Goal: Task Accomplishment & Management: Manage account settings

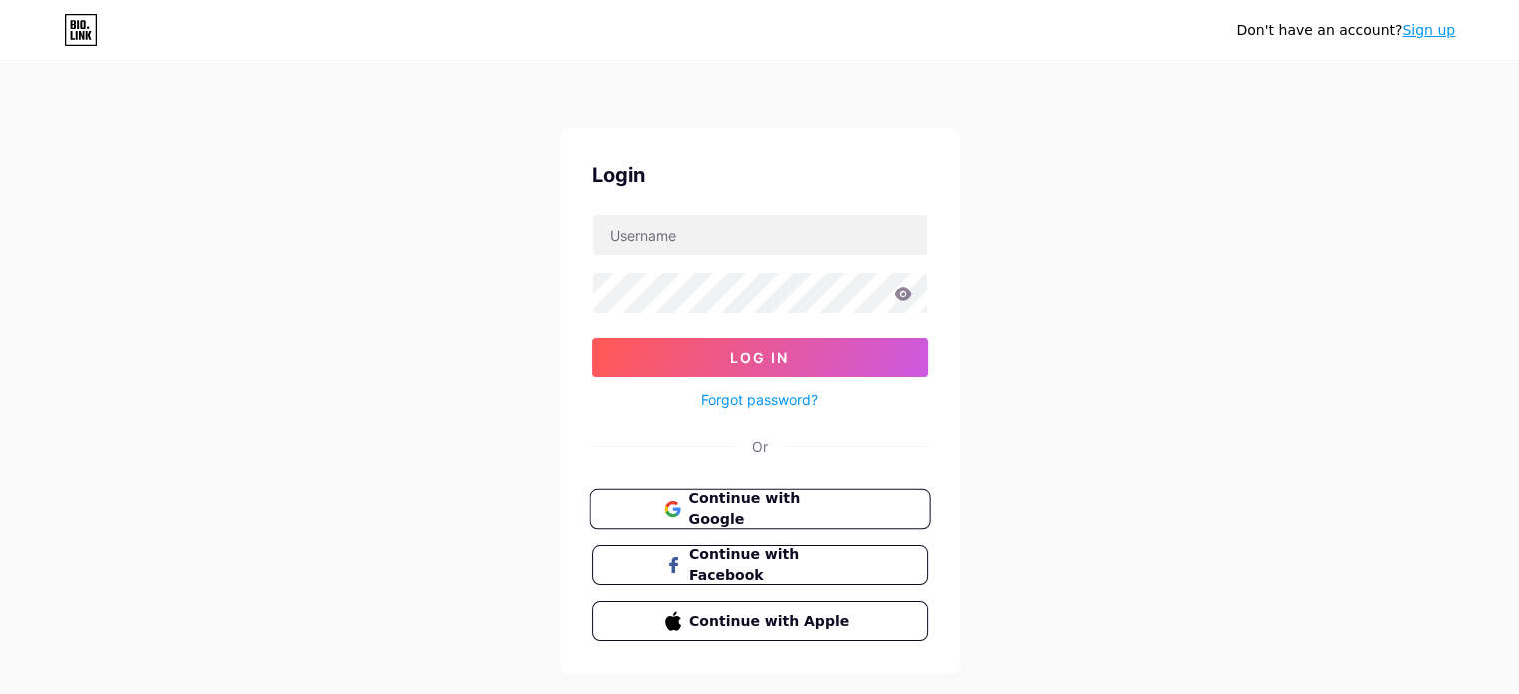
click at [726, 495] on span "Continue with Google" at bounding box center [771, 510] width 167 height 43
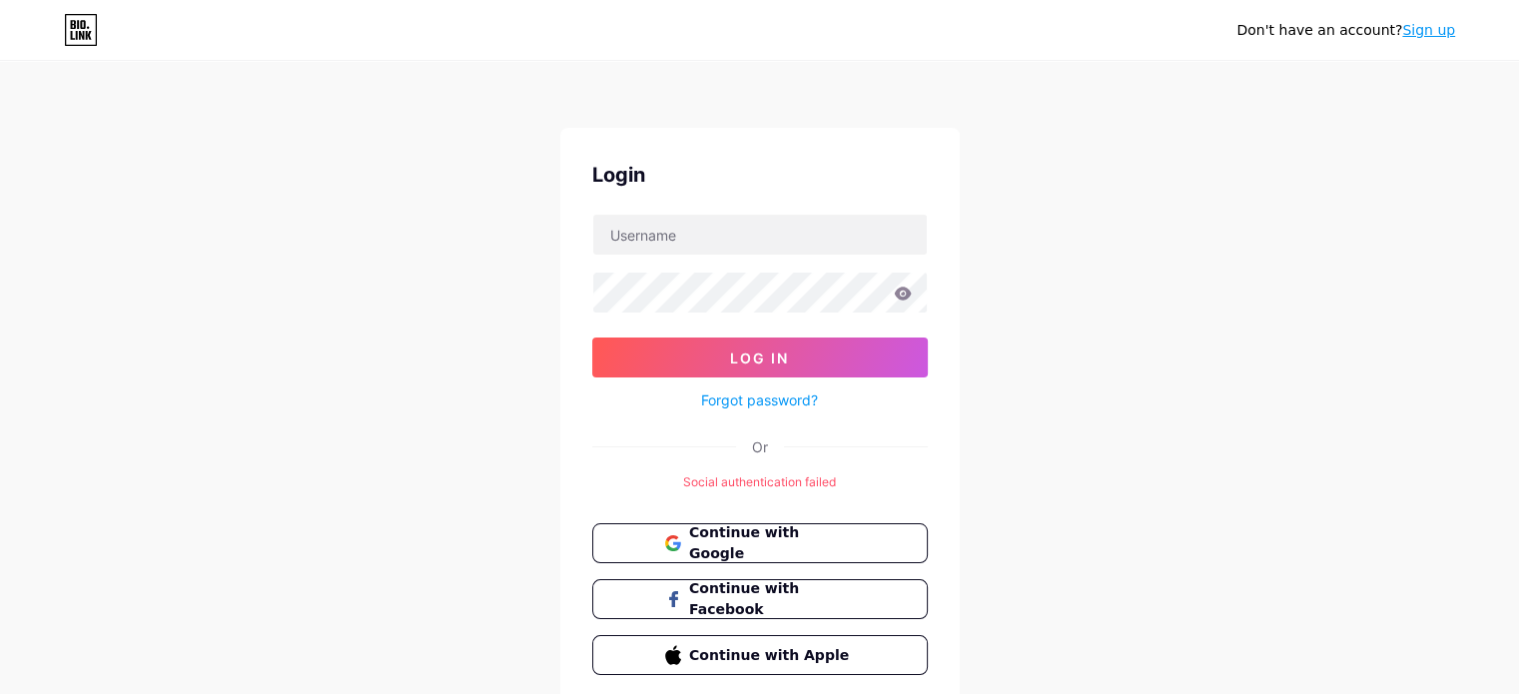
click at [1419, 38] on link "Sign up" at bounding box center [1429, 30] width 53 height 16
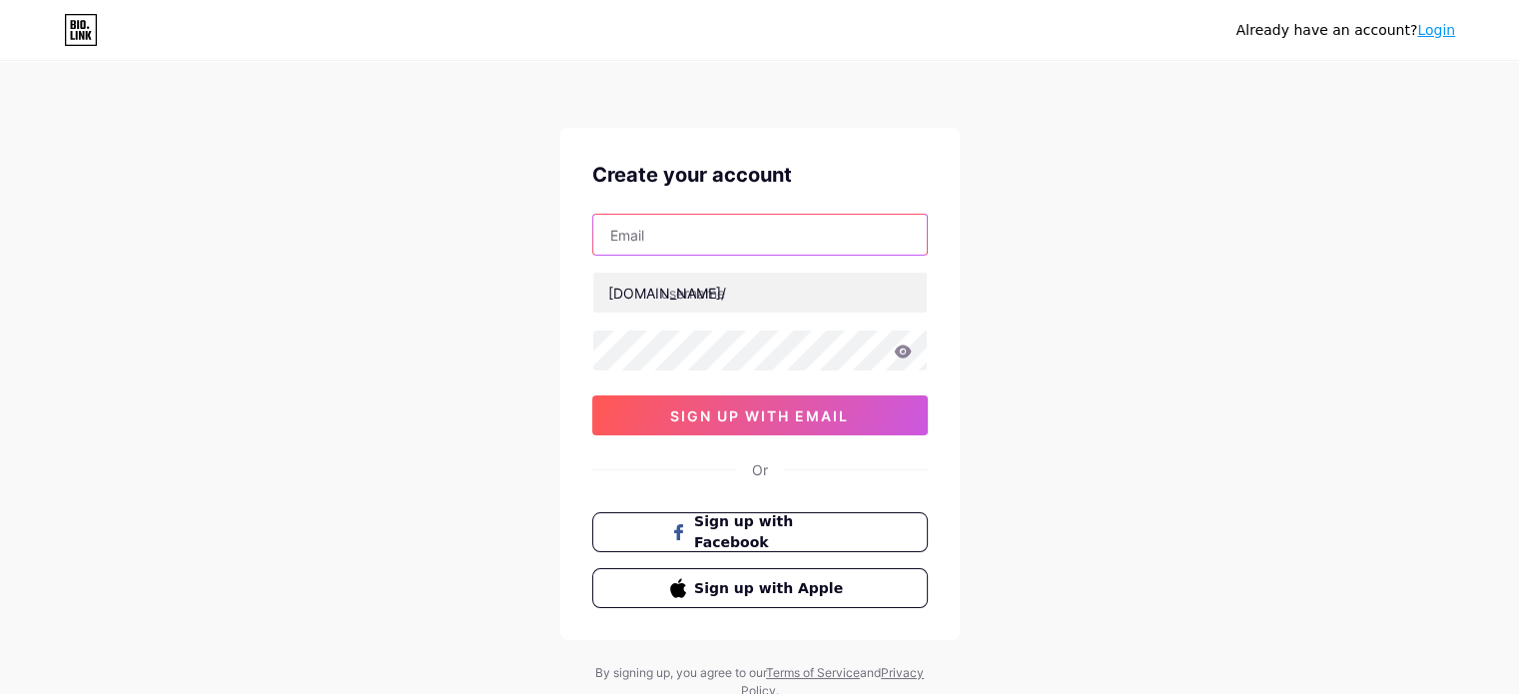
click at [696, 226] on input "text" at bounding box center [760, 235] width 334 height 40
type input "[EMAIL_ADDRESS][DOMAIN_NAME]"
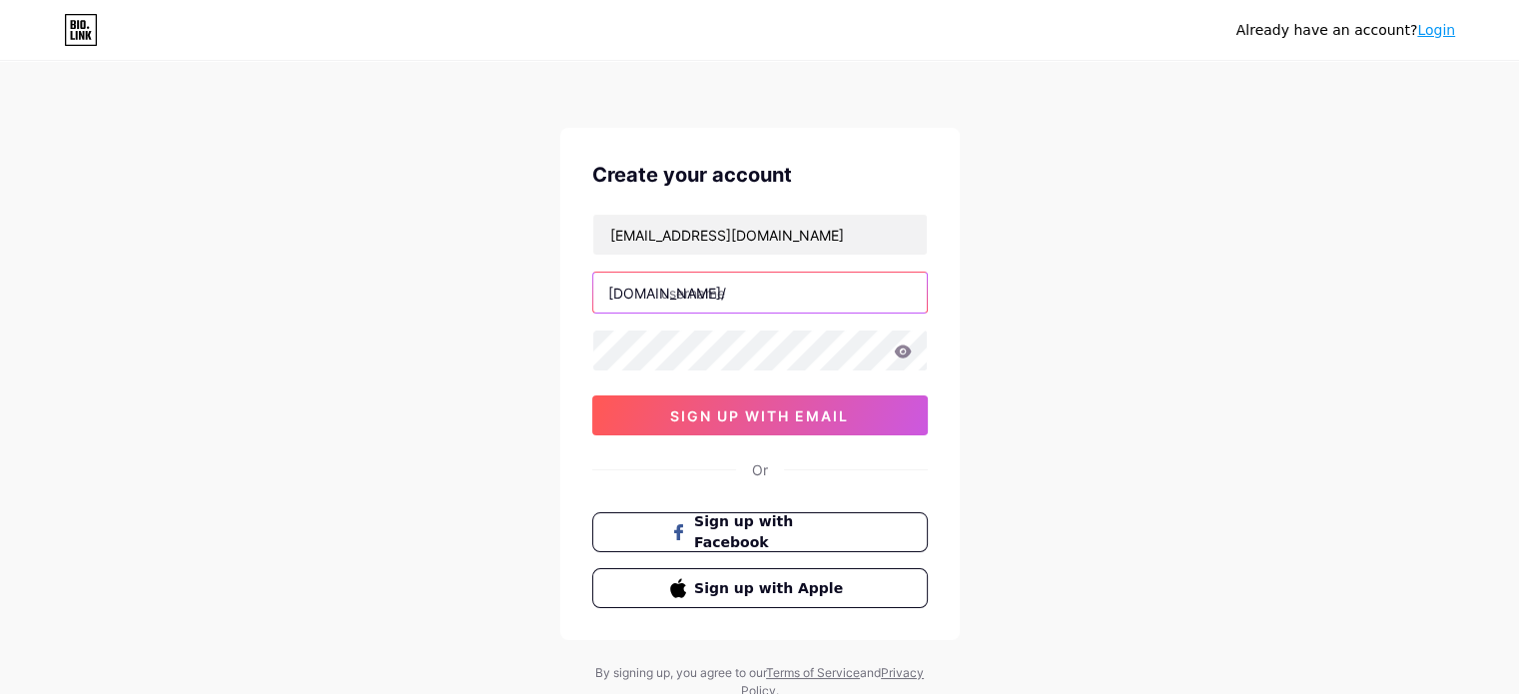
click at [727, 297] on input "text" at bounding box center [760, 293] width 334 height 40
type input "dabhishek641"
click at [907, 347] on icon at bounding box center [902, 351] width 17 height 13
click at [523, 357] on div "Already have an account? Login Create your account dabhishek641@gmail.com bio.l…" at bounding box center [759, 382] width 1519 height 764
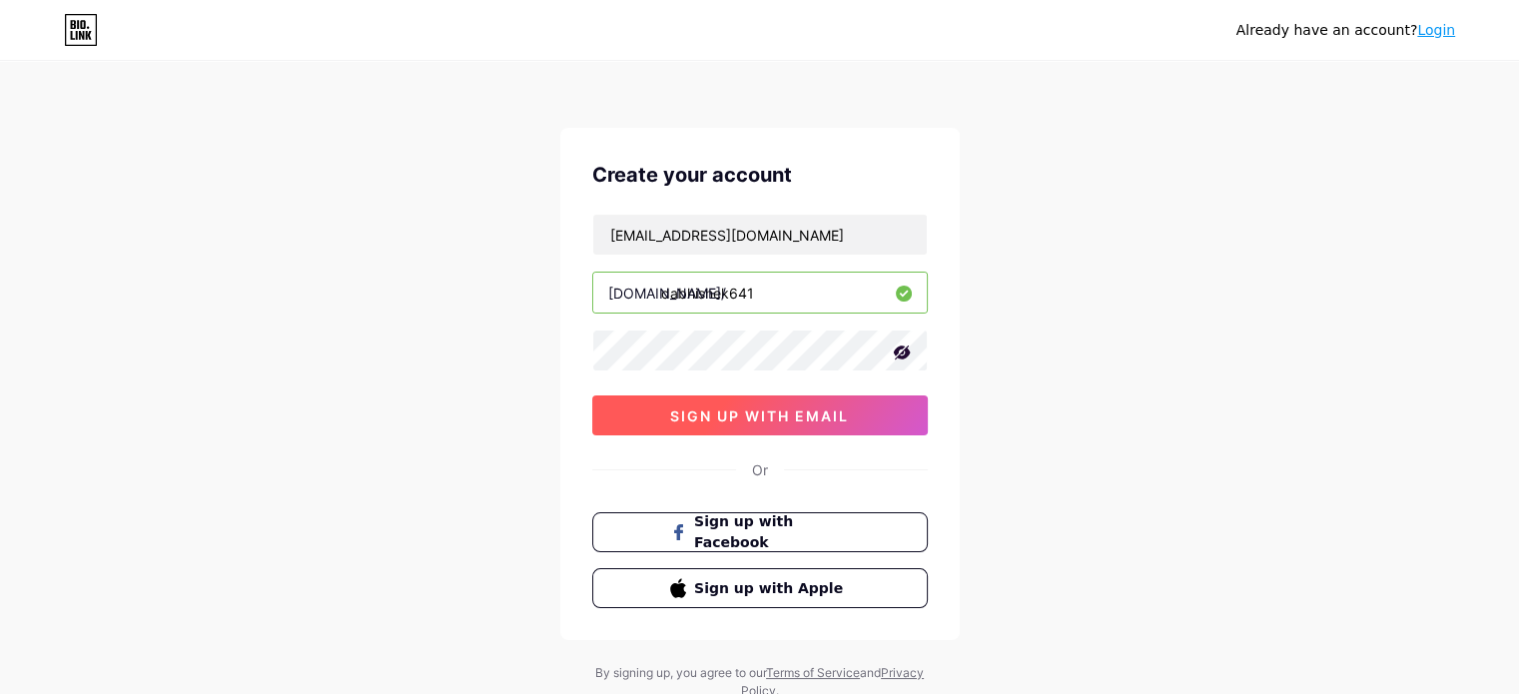
click at [690, 408] on span "sign up with email" at bounding box center [759, 416] width 179 height 17
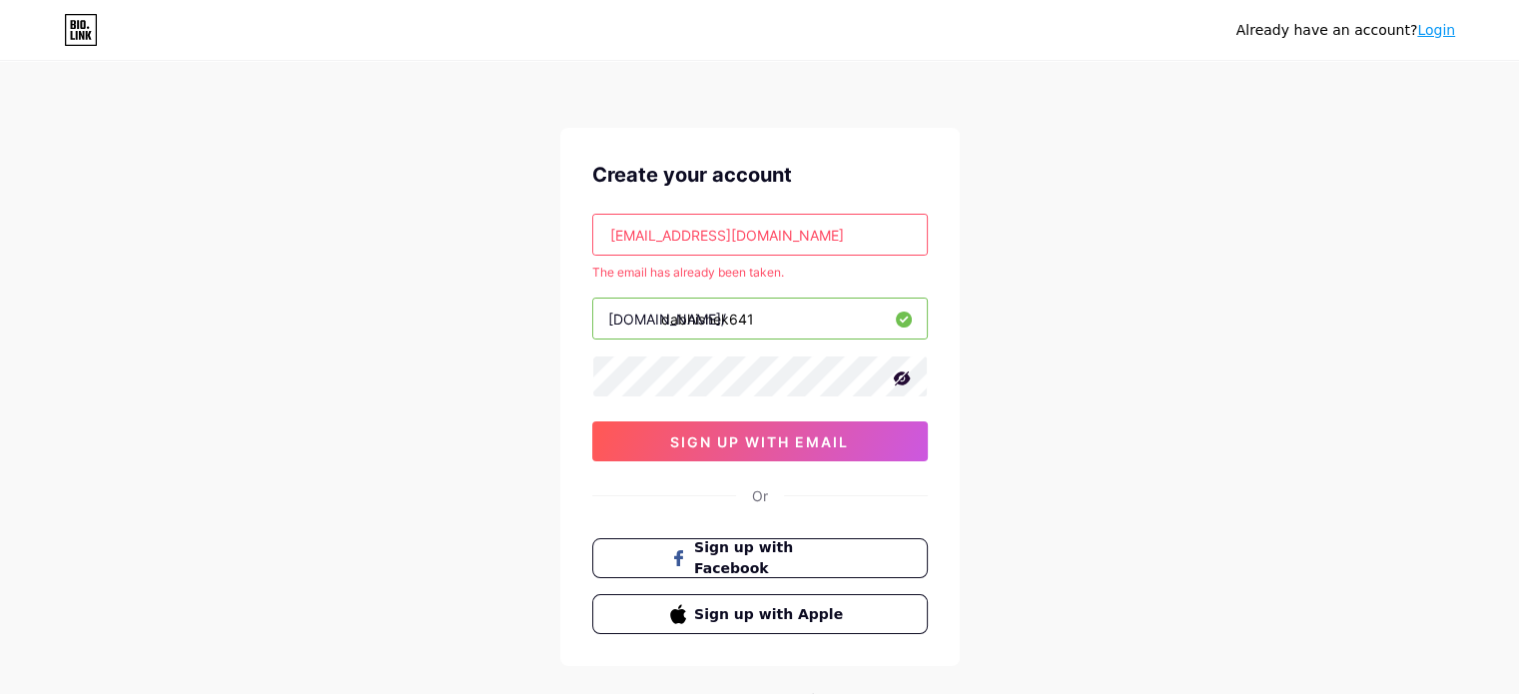
click at [612, 236] on input "dabhishek641@gmail.com" at bounding box center [760, 235] width 334 height 40
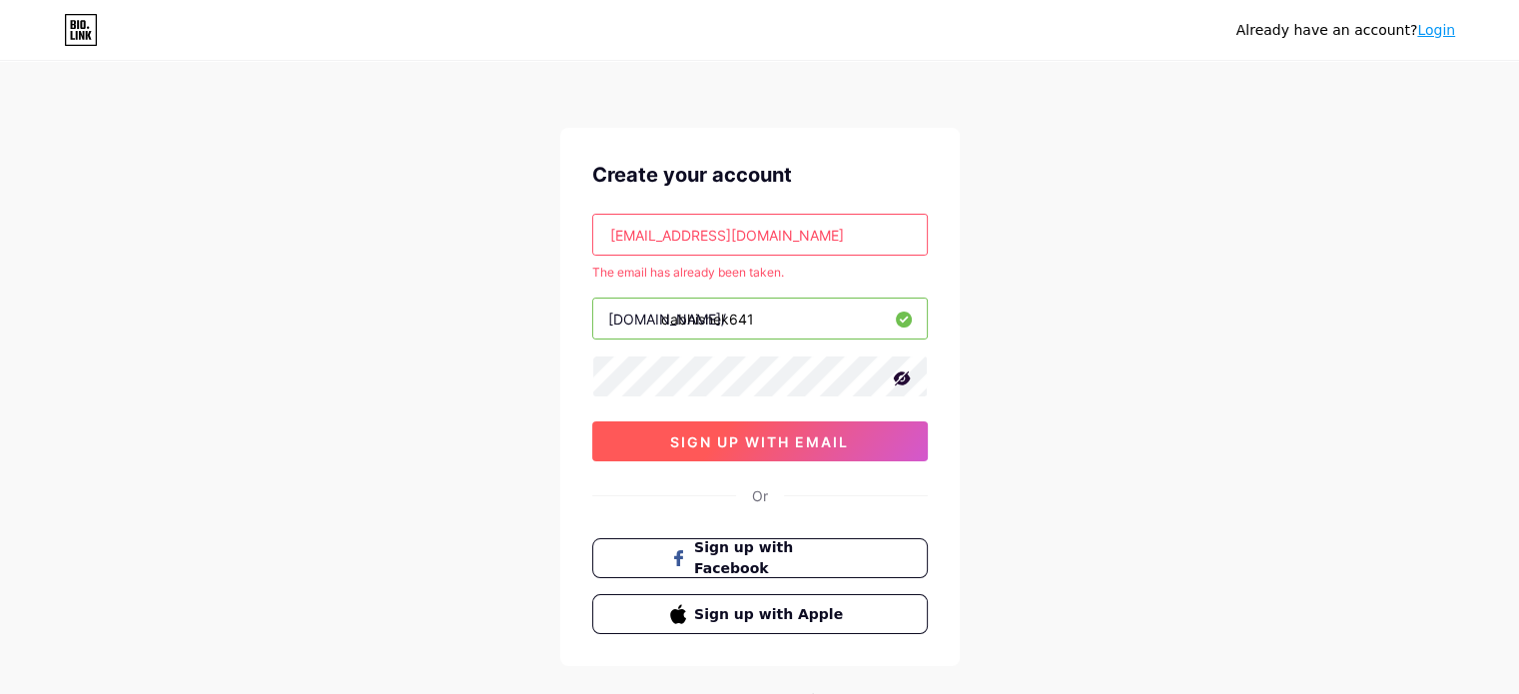
click at [779, 446] on span "sign up with email" at bounding box center [759, 442] width 179 height 17
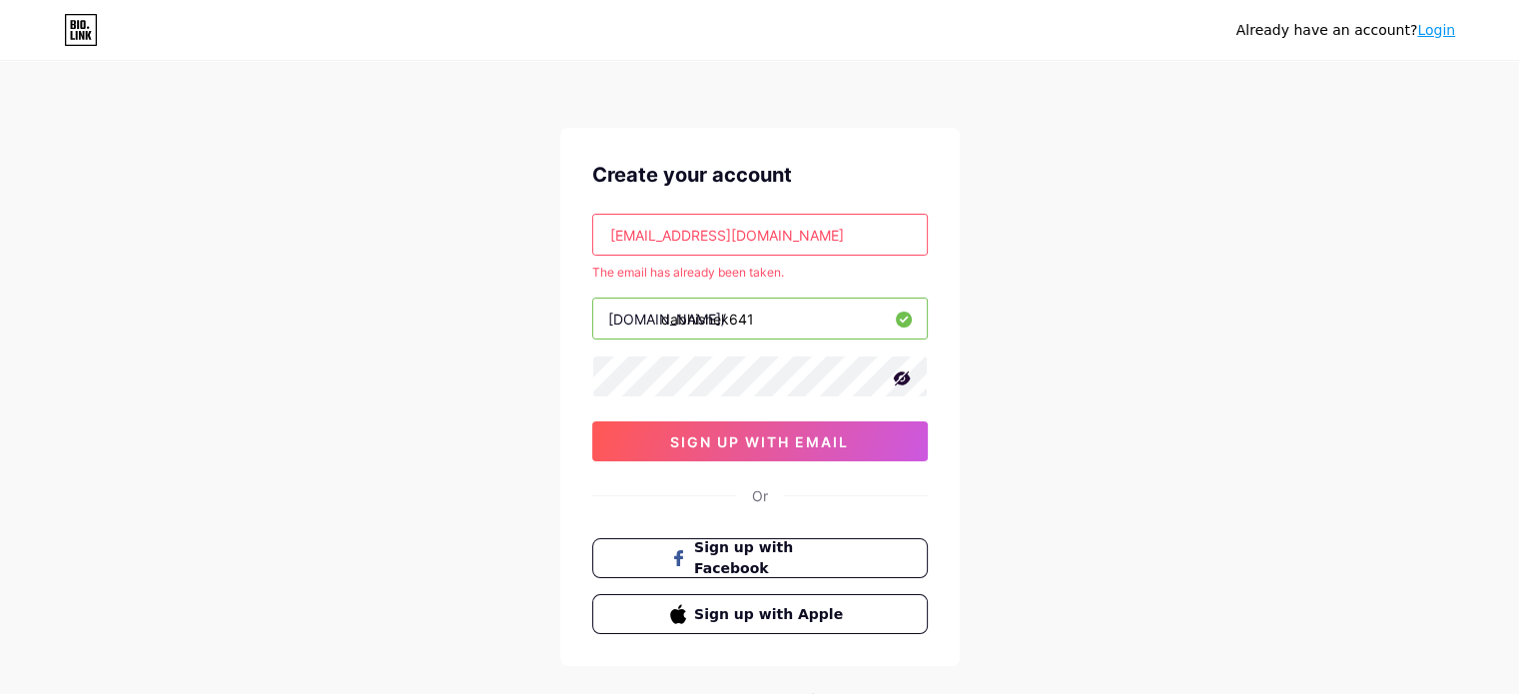
click at [1436, 22] on link "Login" at bounding box center [1437, 30] width 38 height 16
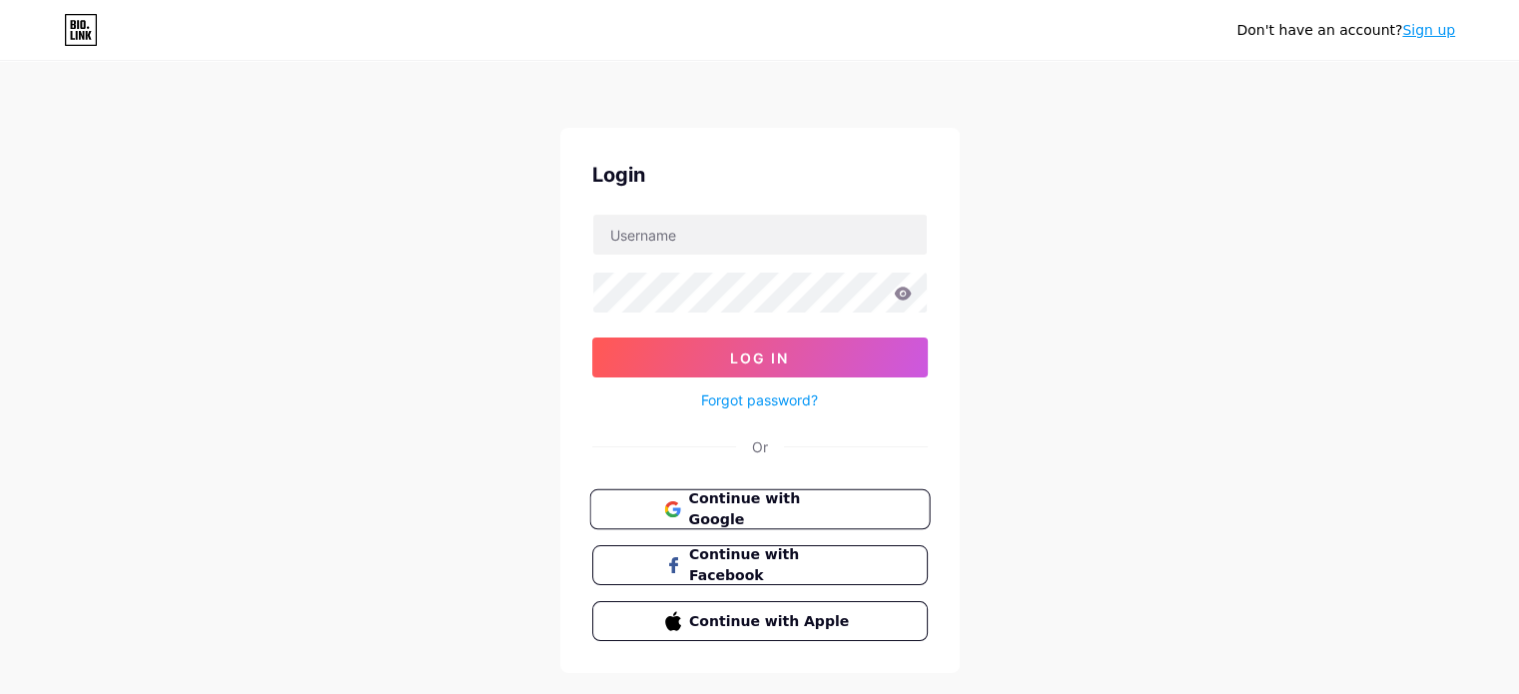
click at [771, 502] on span "Continue with Google" at bounding box center [771, 510] width 167 height 43
click at [762, 231] on input "text" at bounding box center [760, 235] width 334 height 40
type input "dabhishek641@gmail.com"
click at [592, 338] on button "Log In" at bounding box center [760, 358] width 336 height 40
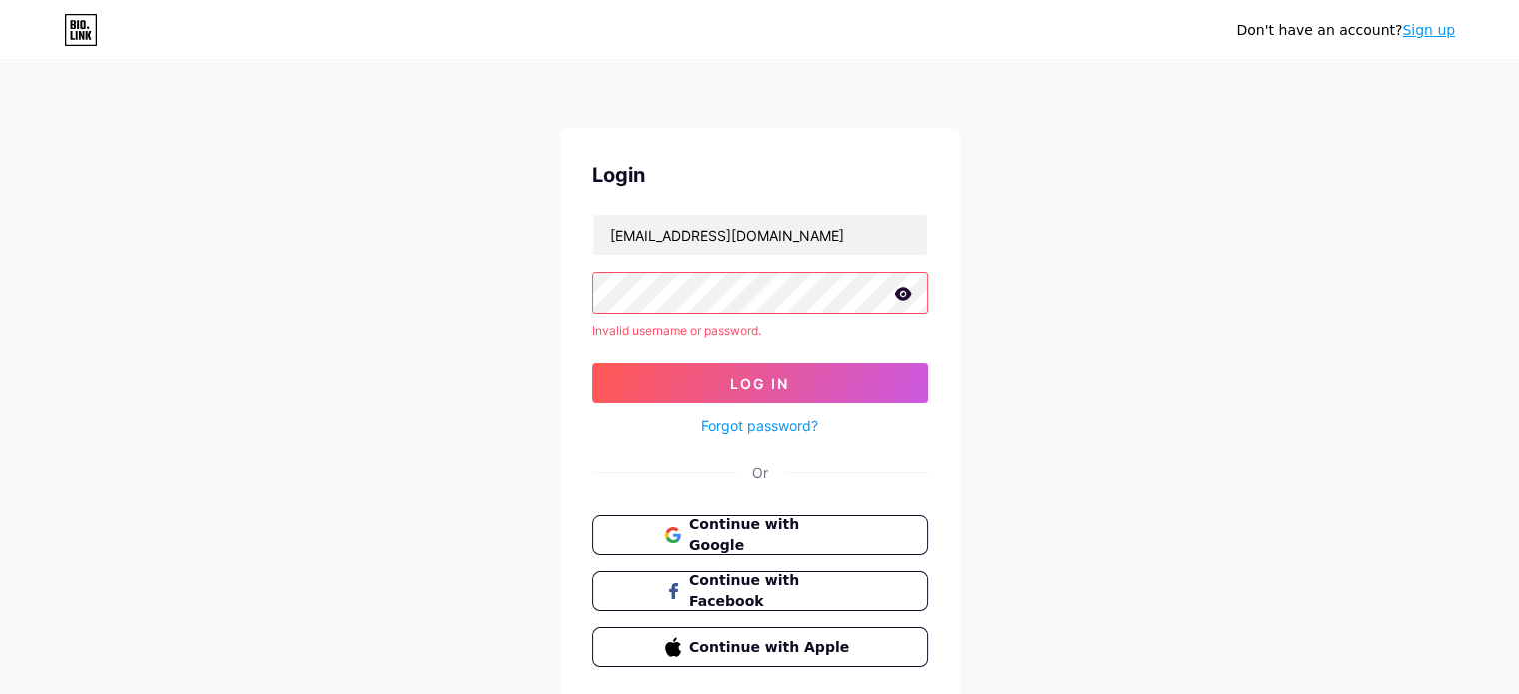
click at [771, 421] on link "Forgot password?" at bounding box center [759, 426] width 117 height 21
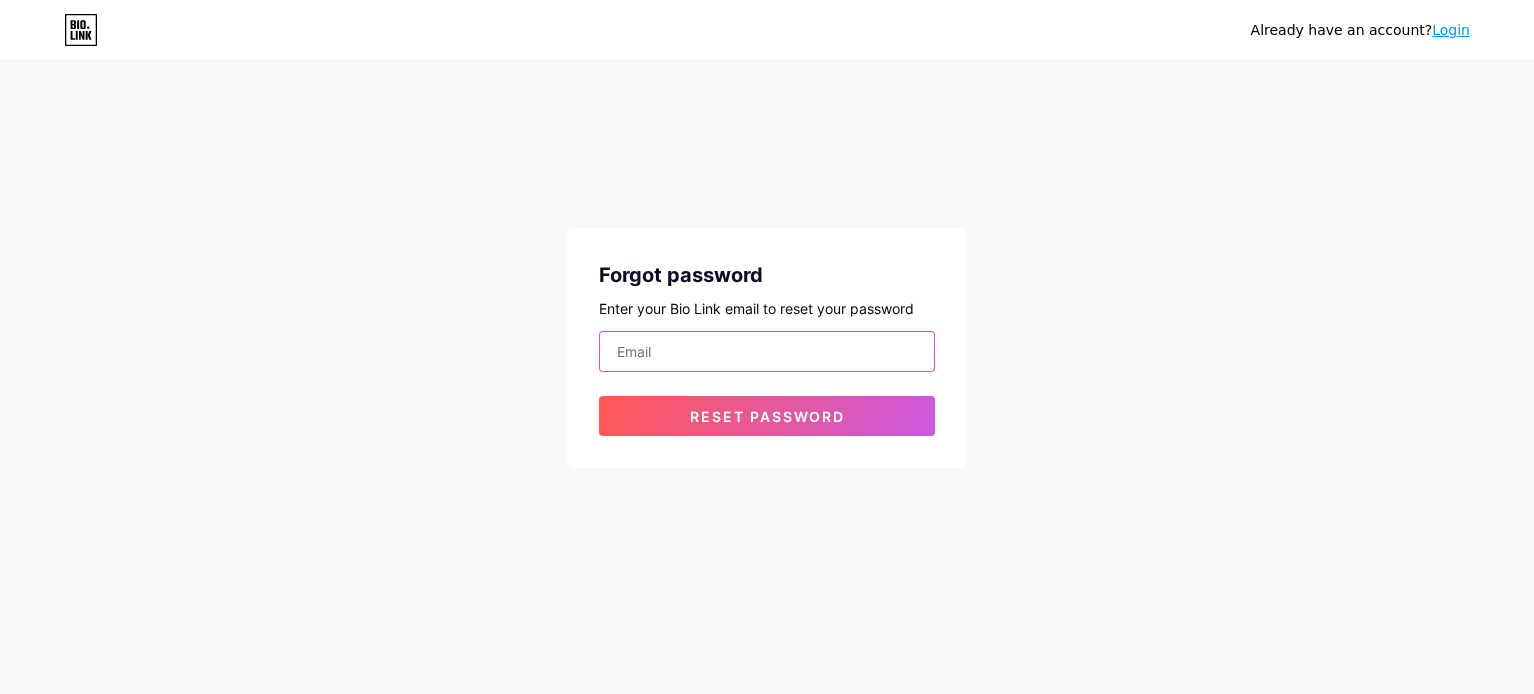
click at [709, 335] on input "email" at bounding box center [767, 352] width 334 height 40
type input "[EMAIL_ADDRESS][DOMAIN_NAME]"
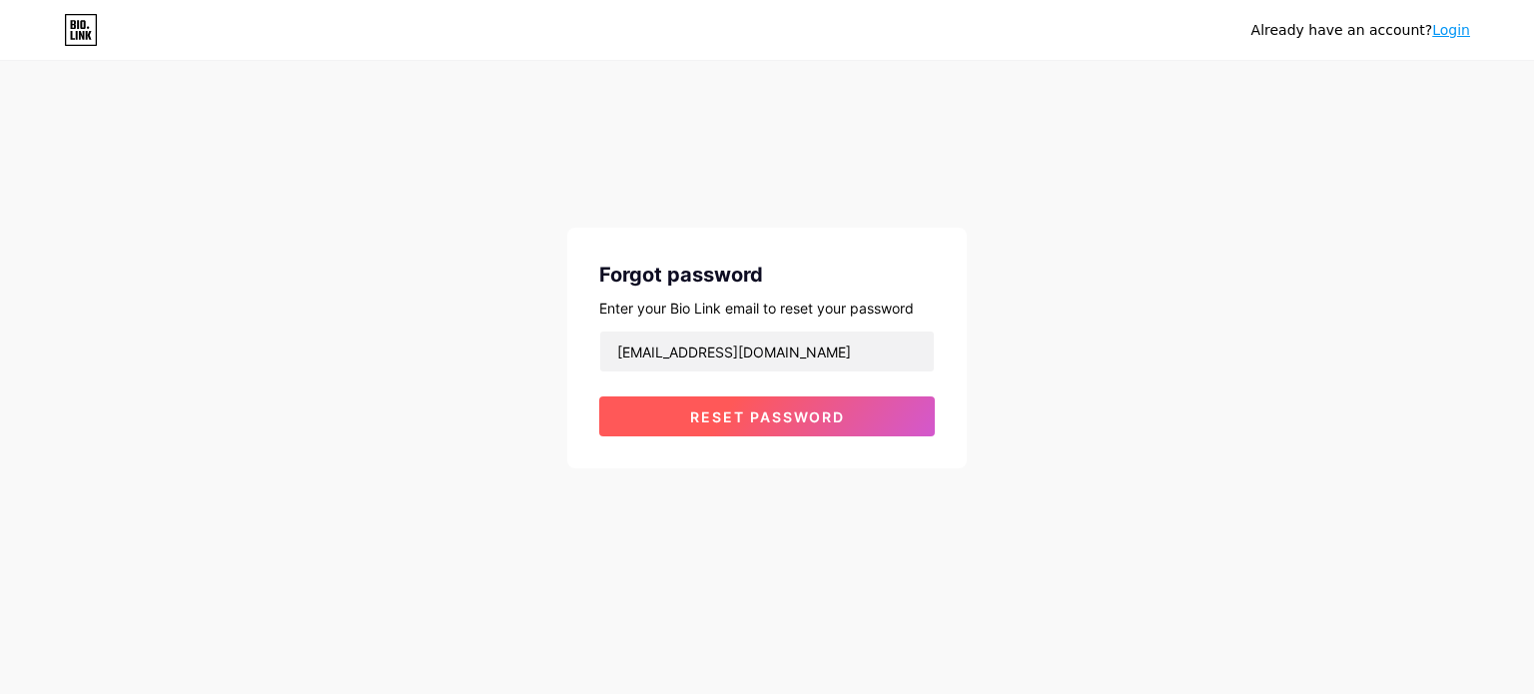
click at [750, 416] on span "Reset password" at bounding box center [767, 417] width 155 height 17
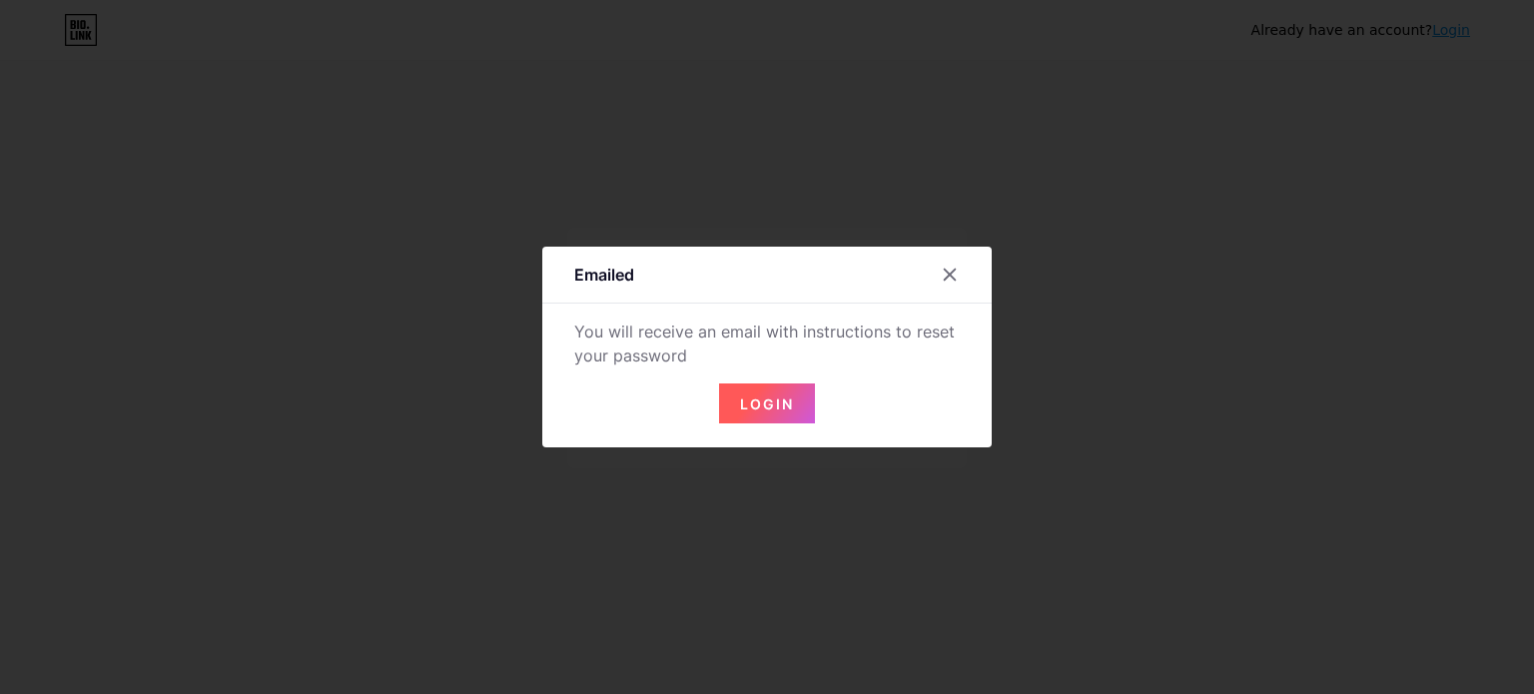
click at [774, 386] on button "Login" at bounding box center [767, 404] width 96 height 40
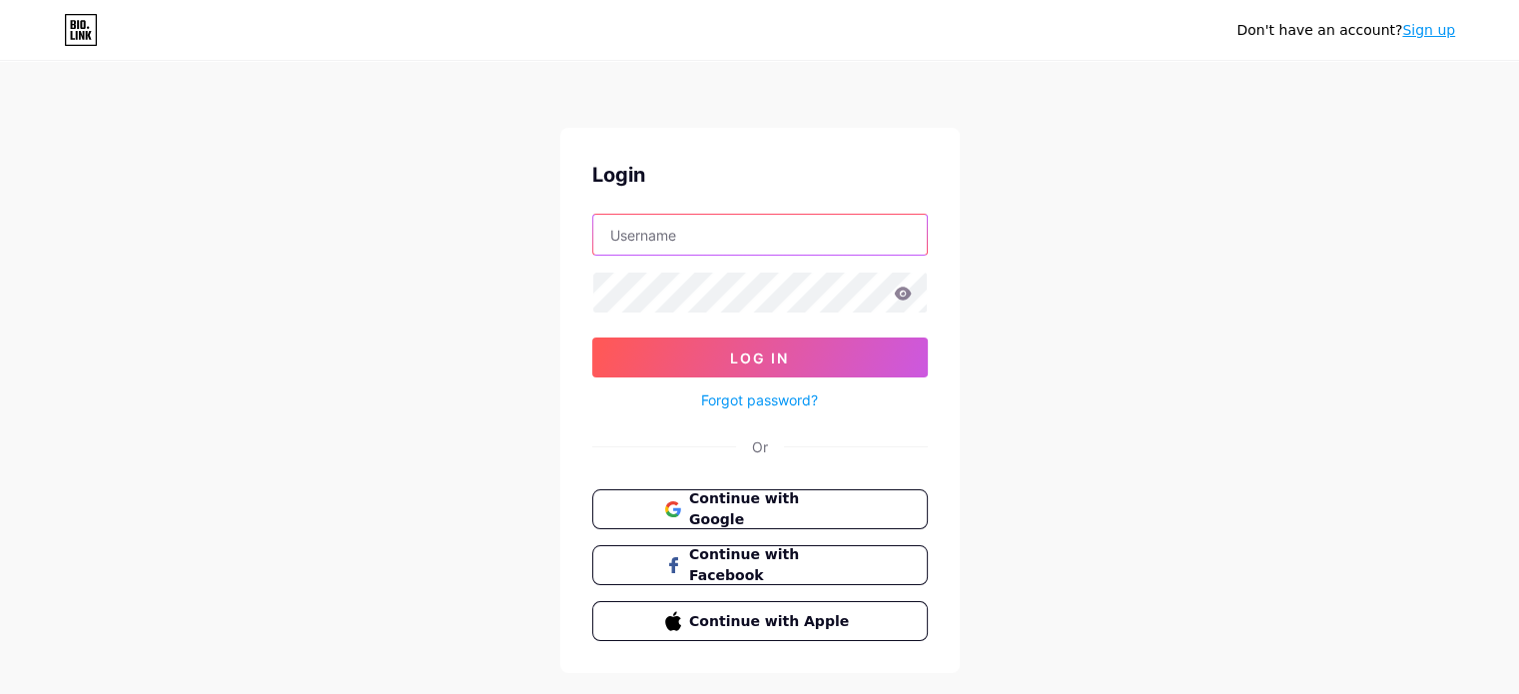
click at [698, 237] on input "text" at bounding box center [760, 235] width 334 height 40
type input "7020881572"
drag, startPoint x: 702, startPoint y: 231, endPoint x: 527, endPoint y: 239, distance: 175.0
click at [527, 239] on div "Don't have an account? Sign up Login 7020881572 Log In Forgot password? Or Cont…" at bounding box center [759, 368] width 1519 height 737
type input "dabhishek641@gmail.com"
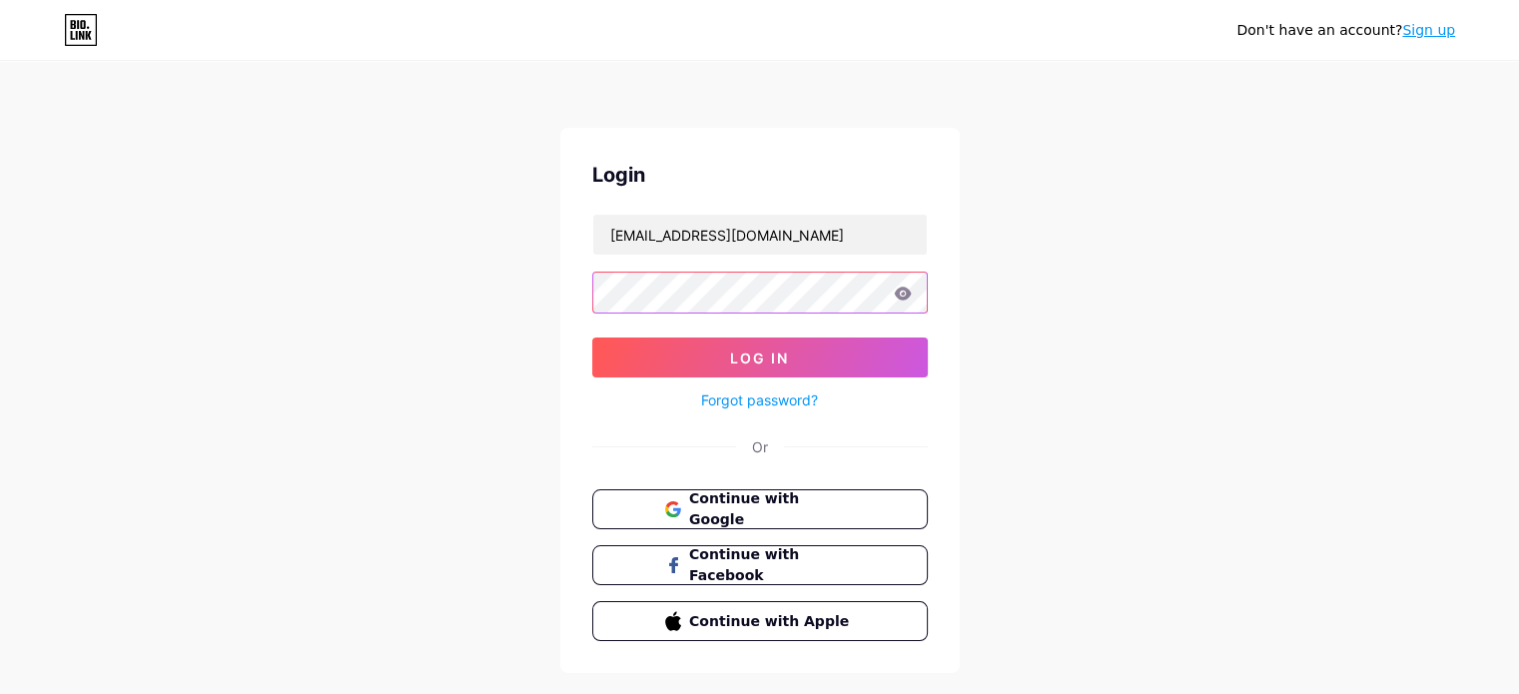
click at [524, 295] on div "Don't have an account? Sign up Login dabhishek641@gmail.com Log In Forgot passw…" at bounding box center [759, 368] width 1519 height 737
click at [903, 293] on icon at bounding box center [902, 293] width 17 height 13
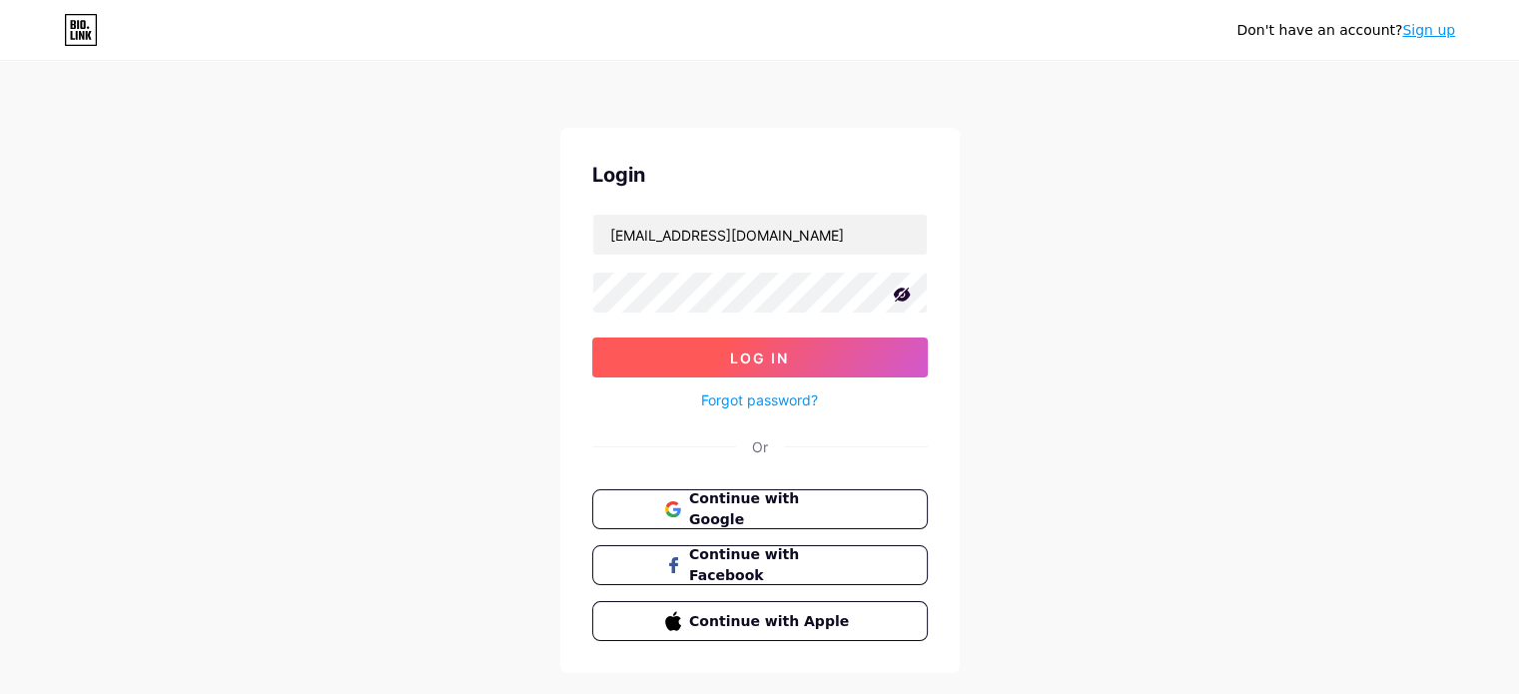
click at [754, 341] on button "Log In" at bounding box center [760, 358] width 336 height 40
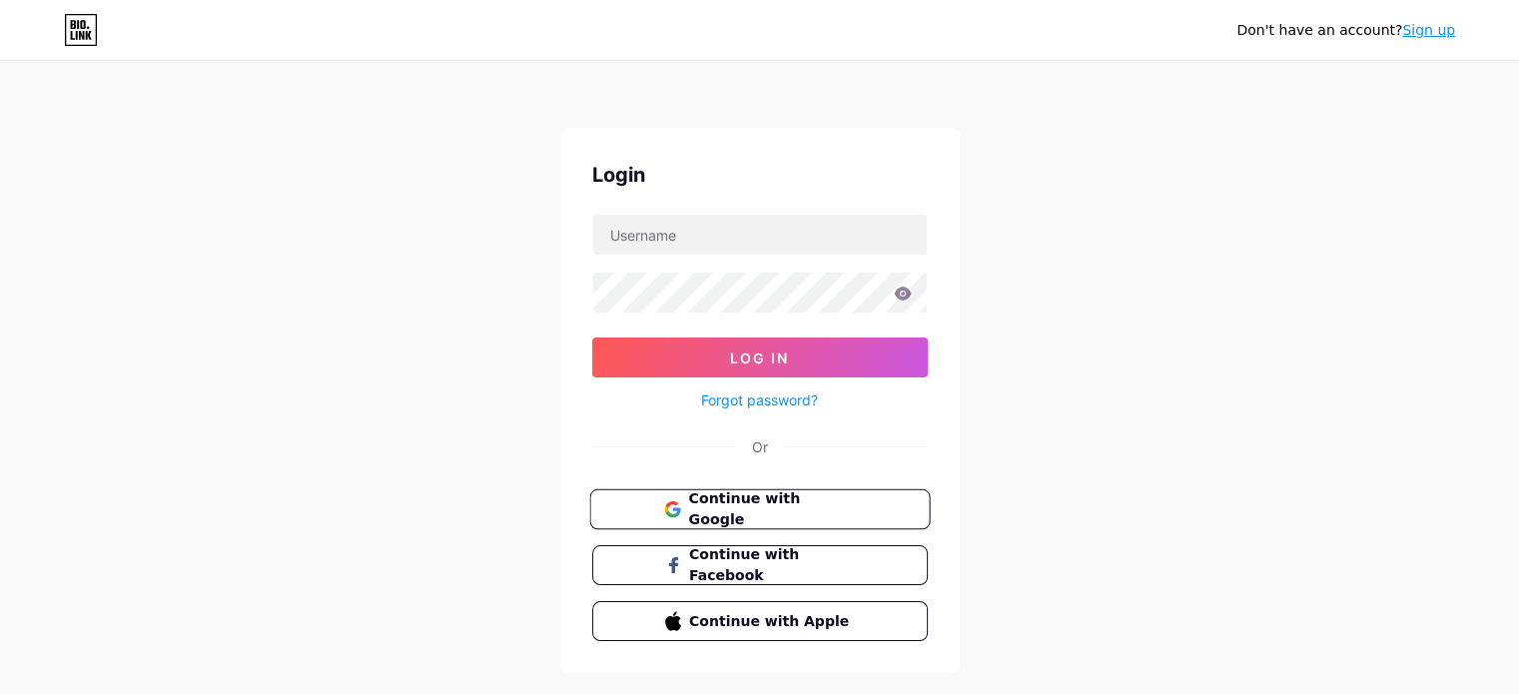
click at [792, 513] on span "Continue with Google" at bounding box center [771, 510] width 167 height 43
